Goal: Navigation & Orientation: Find specific page/section

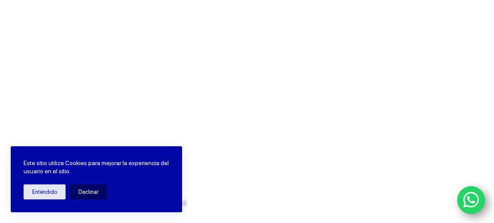
scroll to position [86, 0]
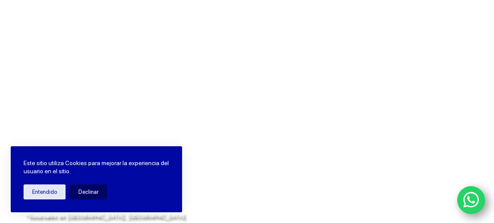
drag, startPoint x: 54, startPoint y: 192, endPoint x: 63, endPoint y: 172, distance: 22.0
click at [54, 191] on button "Entendido" at bounding box center [45, 191] width 42 height 15
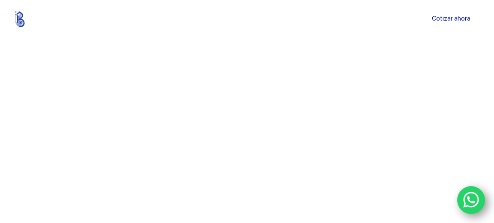
scroll to position [0, 0]
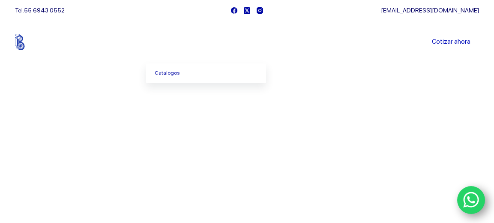
click at [184, 42] on link "Productos" at bounding box center [175, 42] width 58 height 0
click at [173, 75] on link "Catalogos" at bounding box center [206, 73] width 120 height 20
